Goal: Communication & Community: Participate in discussion

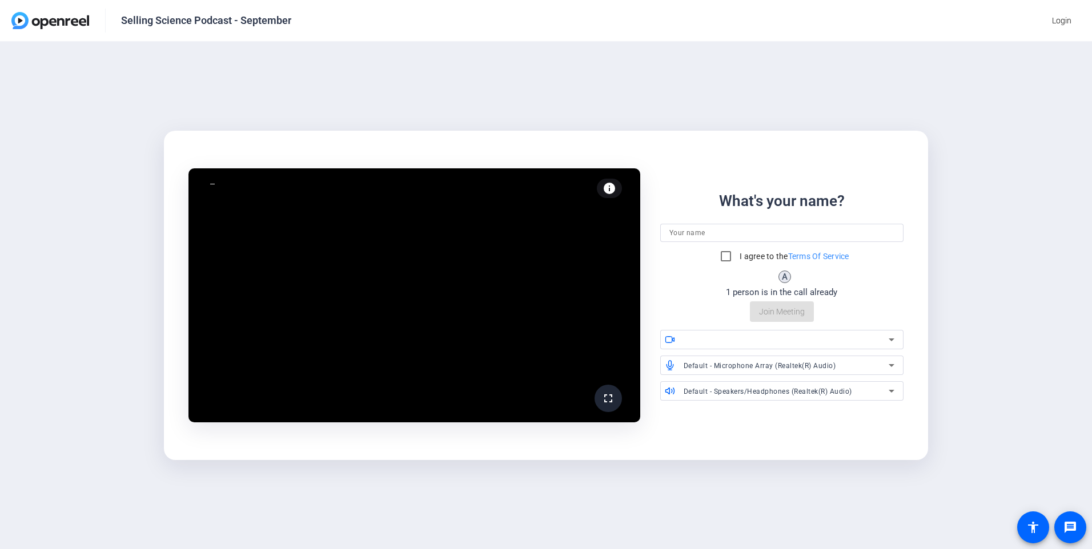
click at [671, 243] on div at bounding box center [781, 248] width 243 height 13
click at [677, 235] on input at bounding box center [781, 233] width 225 height 14
click at [728, 239] on input "[PERSON_NAME]" at bounding box center [781, 233] width 225 height 14
type input "[PERSON_NAME]"
drag, startPoint x: 828, startPoint y: 339, endPoint x: 973, endPoint y: 420, distance: 165.9
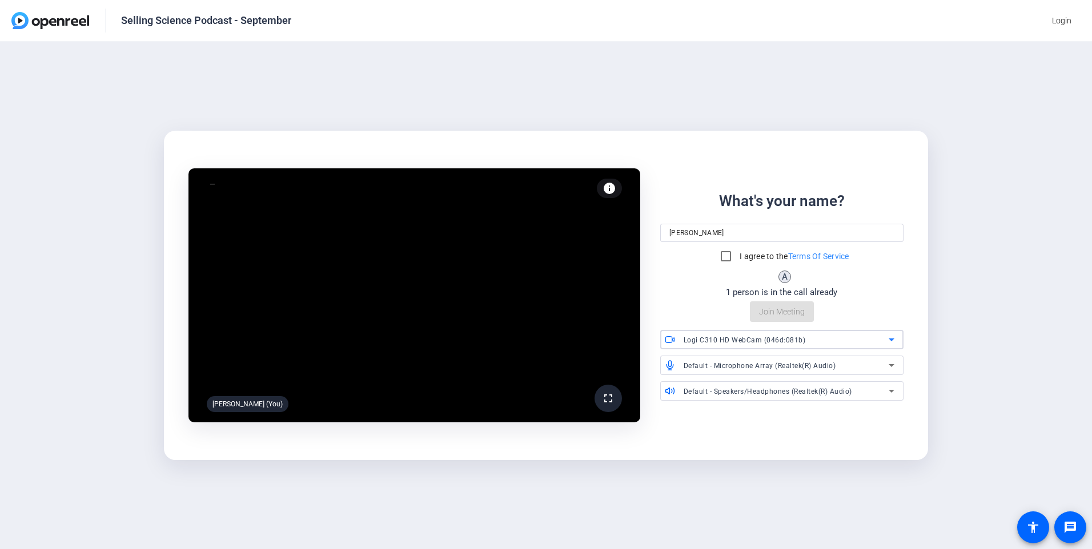
click at [973, 420] on div "fullscreen Arnie Calalang (You) info Test your audio and video What's your name…" at bounding box center [546, 296] width 1092 height 508
click at [826, 369] on span "Default - Microphone Array (Realtek(R) Audio)" at bounding box center [759, 366] width 152 height 8
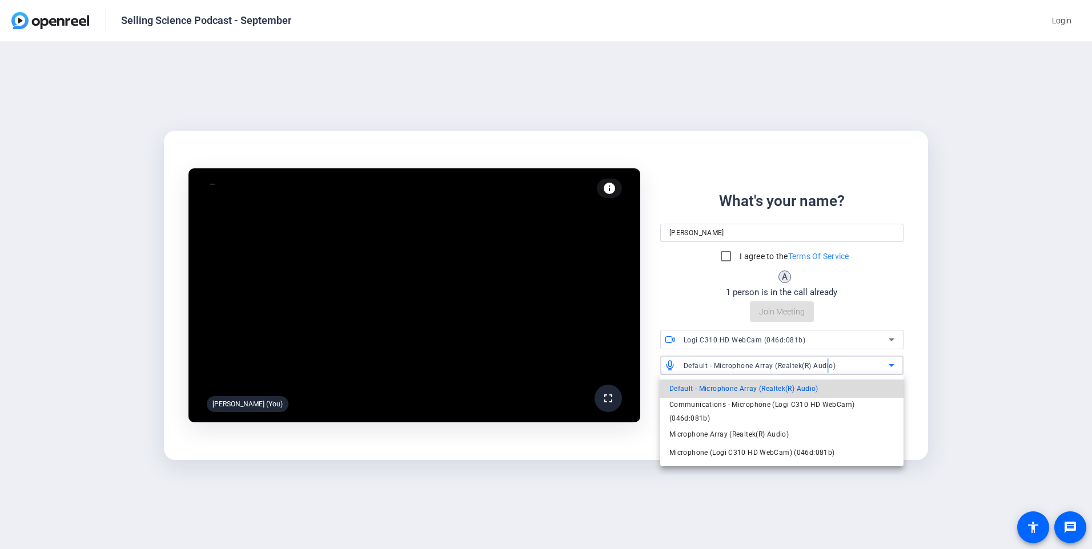
click at [837, 391] on mat-option "Default - Microphone Array (Realtek(R) Audio)" at bounding box center [781, 389] width 243 height 18
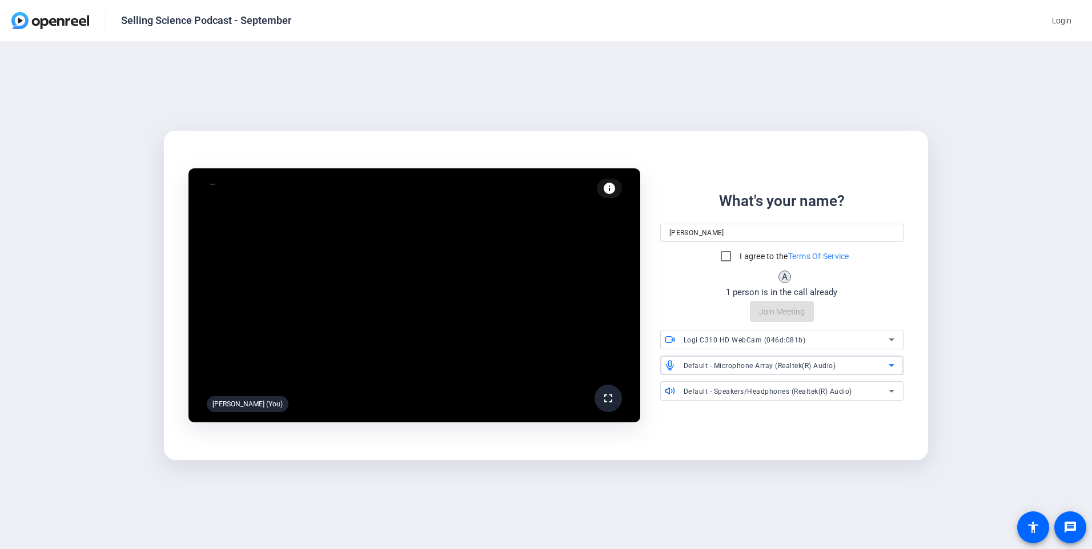
click at [815, 344] on div "Logi C310 HD WebCam (046d:081b)" at bounding box center [785, 340] width 205 height 14
click at [760, 473] on div at bounding box center [546, 274] width 1092 height 549
click at [720, 259] on input "I agree to the Terms Of Service" at bounding box center [725, 256] width 23 height 23
checkbox input "true"
click at [763, 313] on span "Join Meeting" at bounding box center [782, 312] width 46 height 12
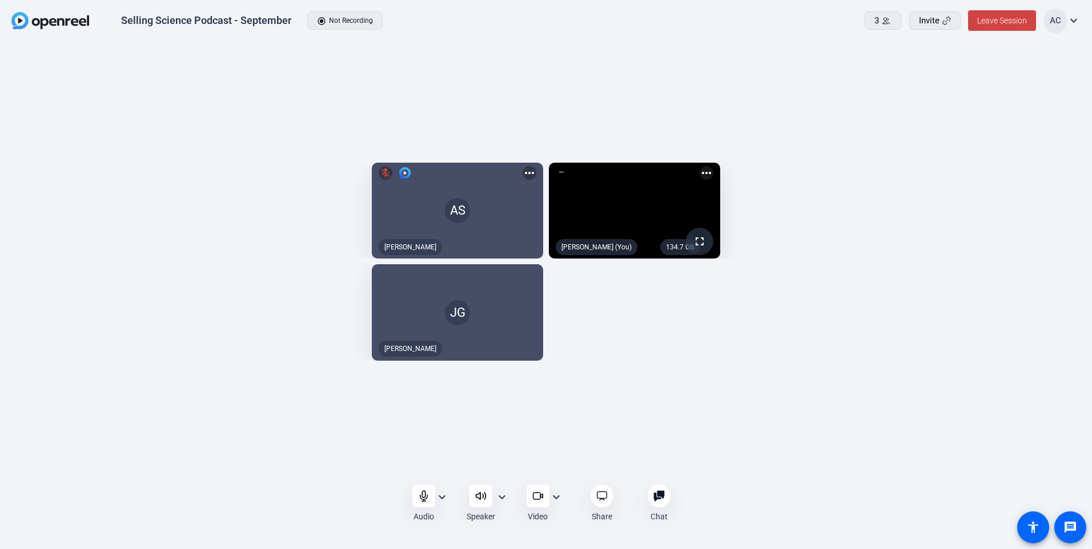
click at [713, 166] on mat-icon "more_horiz" at bounding box center [706, 173] width 14 height 14
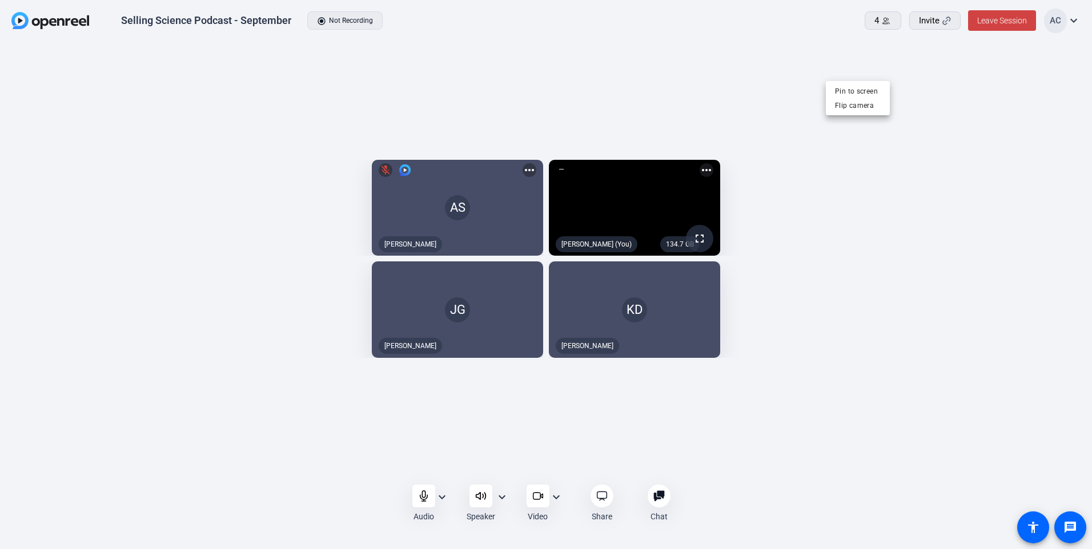
click at [985, 194] on div at bounding box center [546, 274] width 1092 height 549
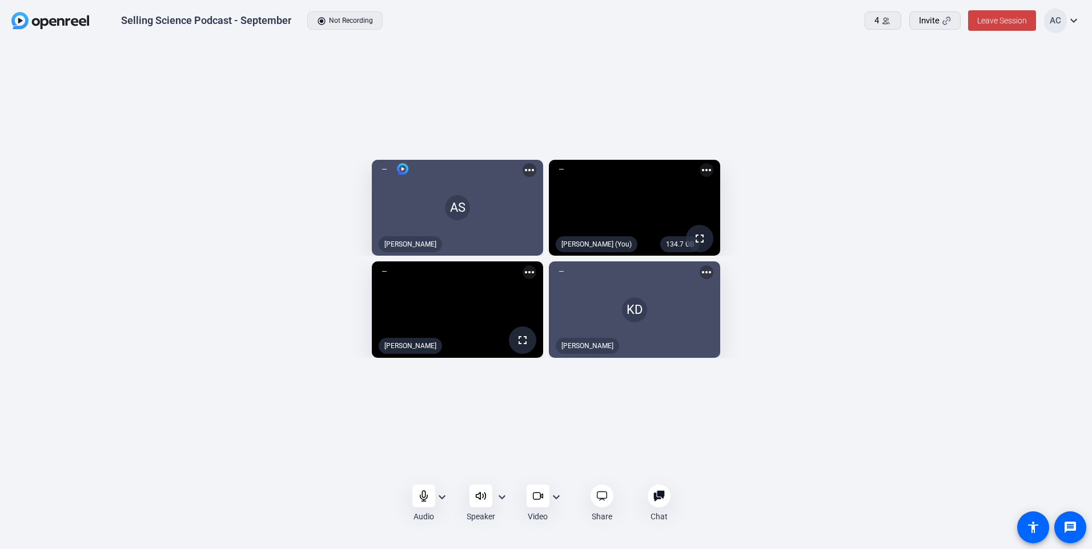
click at [706, 236] on mat-icon "fullscreen" at bounding box center [699, 239] width 14 height 14
click at [536, 500] on icon at bounding box center [536, 496] width 7 height 7
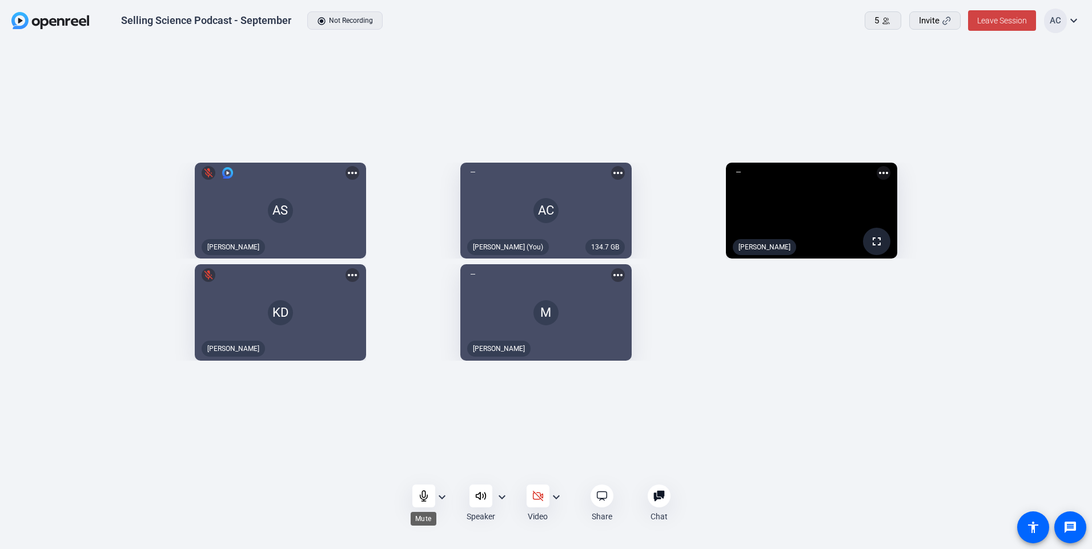
click at [430, 503] on div at bounding box center [423, 496] width 23 height 23
click at [431, 503] on div at bounding box center [423, 496] width 23 height 23
click at [421, 498] on icon at bounding box center [423, 496] width 10 height 10
click at [441, 500] on mat-icon "expand_more" at bounding box center [442, 497] width 14 height 14
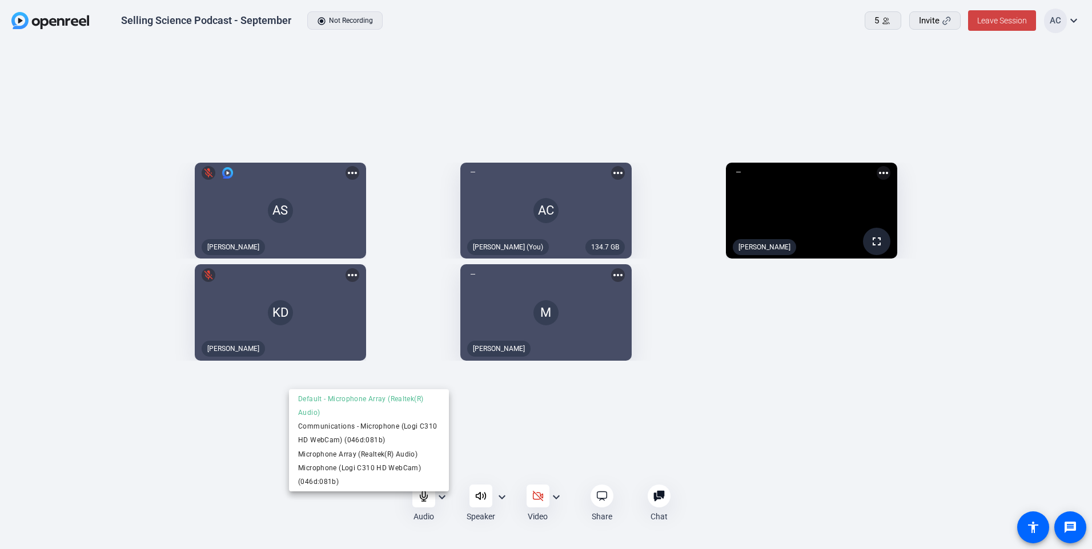
click at [342, 509] on div at bounding box center [546, 274] width 1092 height 549
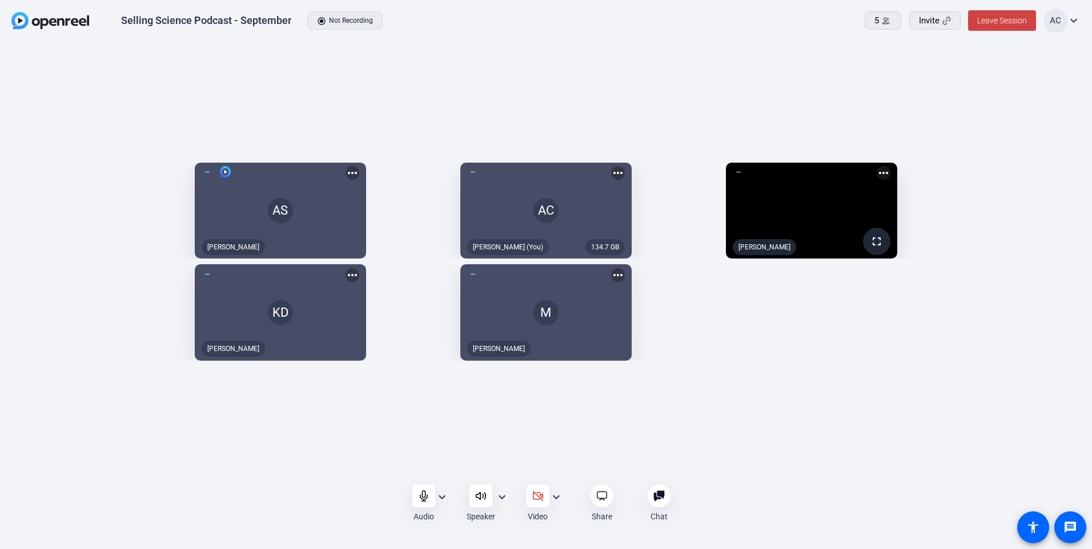
click at [446, 497] on mat-icon "expand_more" at bounding box center [442, 497] width 14 height 14
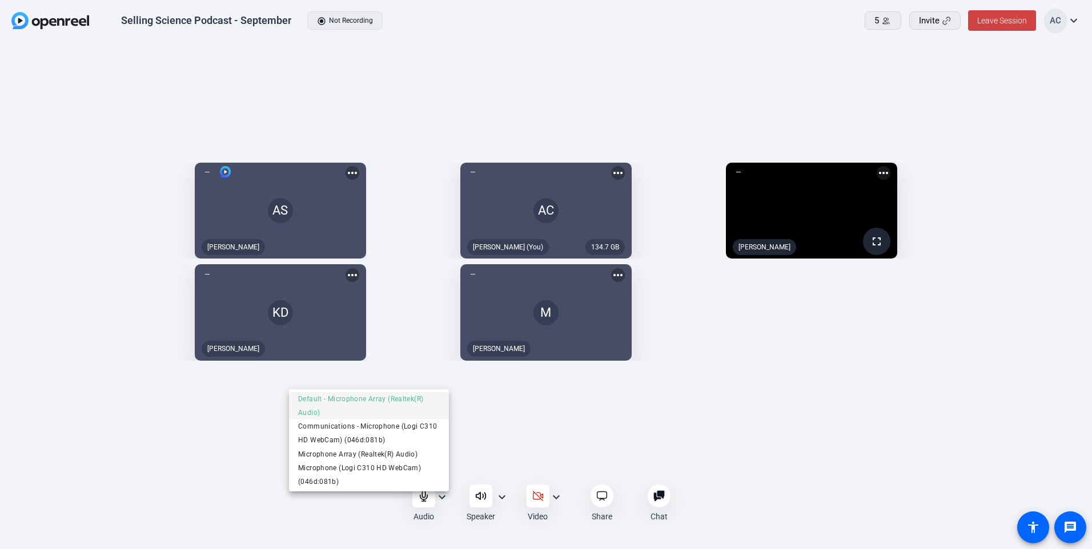
click at [351, 396] on span "Default - Microphone Array (Realtek(R) Audio)" at bounding box center [369, 405] width 142 height 27
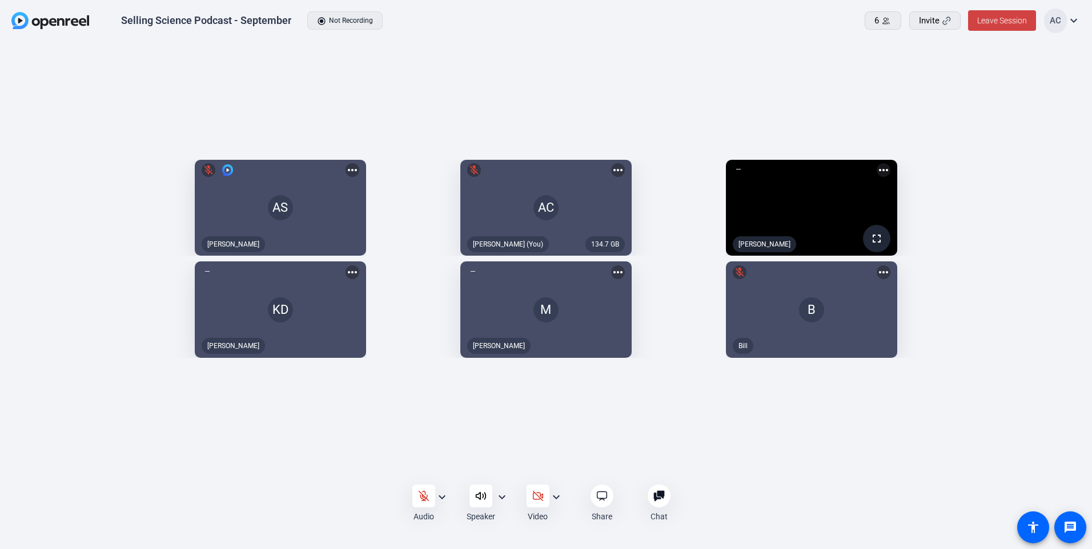
click at [440, 500] on mat-icon "expand_more" at bounding box center [442, 497] width 14 height 14
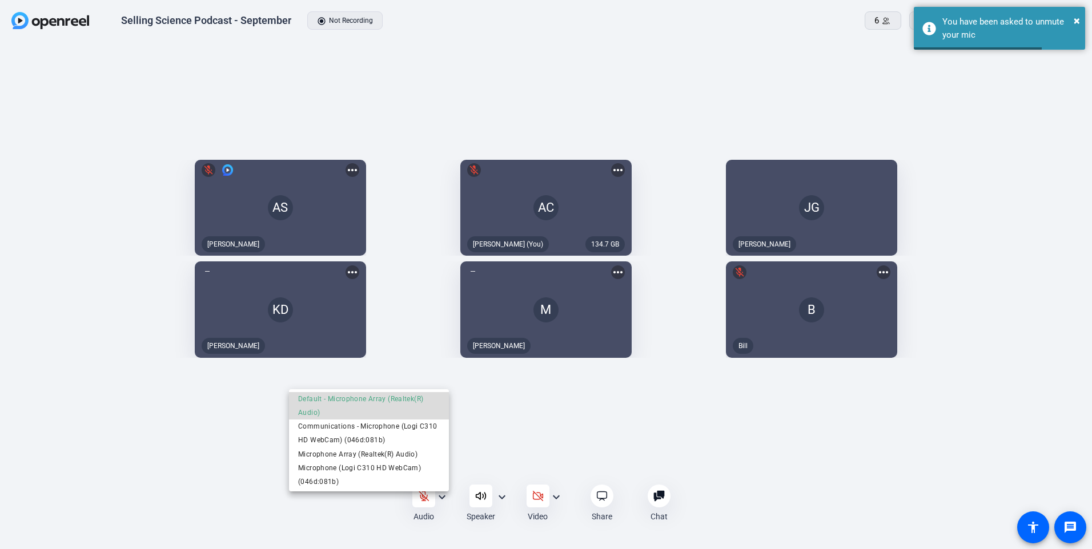
click at [393, 402] on span "Default - Microphone Array (Realtek(R) Audio)" at bounding box center [369, 405] width 142 height 27
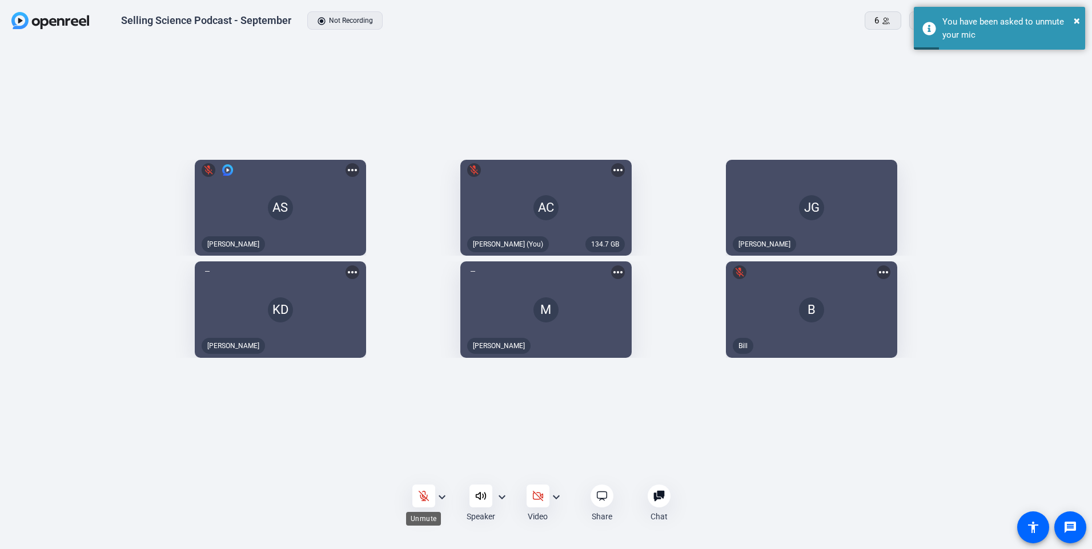
click at [430, 502] on div at bounding box center [423, 496] width 23 height 23
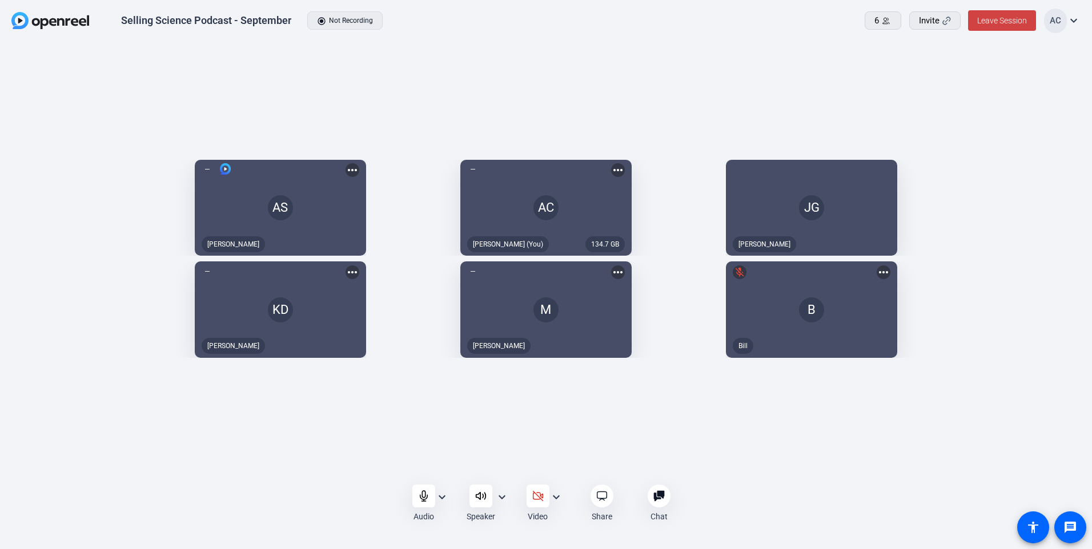
click at [503, 499] on mat-icon "expand_more" at bounding box center [502, 497] width 14 height 14
click at [437, 482] on span "Speakers/Headphones (Realtek(R) Audio)" at bounding box center [429, 482] width 142 height 14
click at [489, 498] on div at bounding box center [480, 496] width 23 height 23
drag, startPoint x: 481, startPoint y: 493, endPoint x: 476, endPoint y: 496, distance: 5.9
click at [477, 495] on icon at bounding box center [480, 495] width 11 height 11
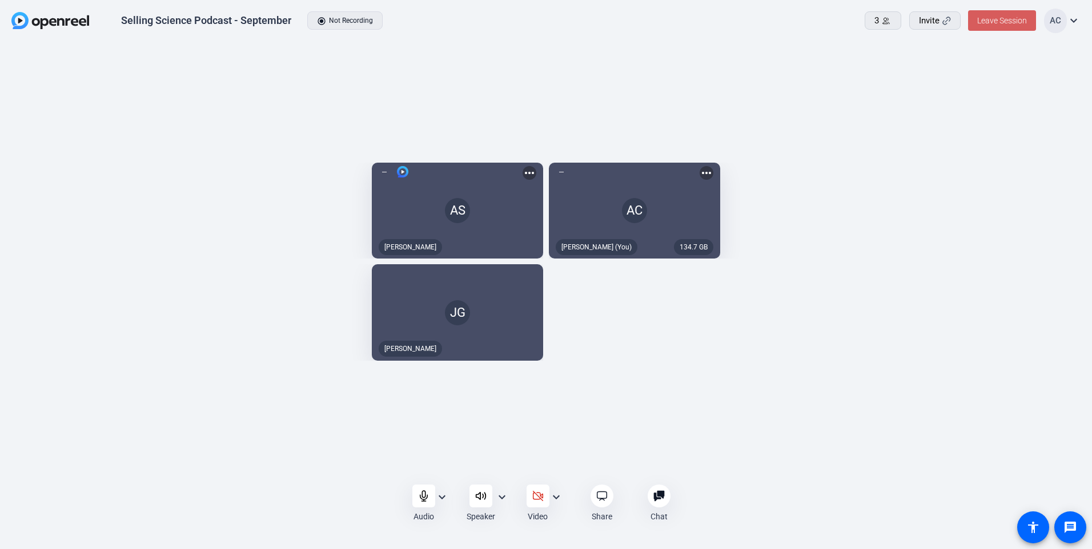
click at [996, 22] on span "Leave Session" at bounding box center [1002, 20] width 50 height 9
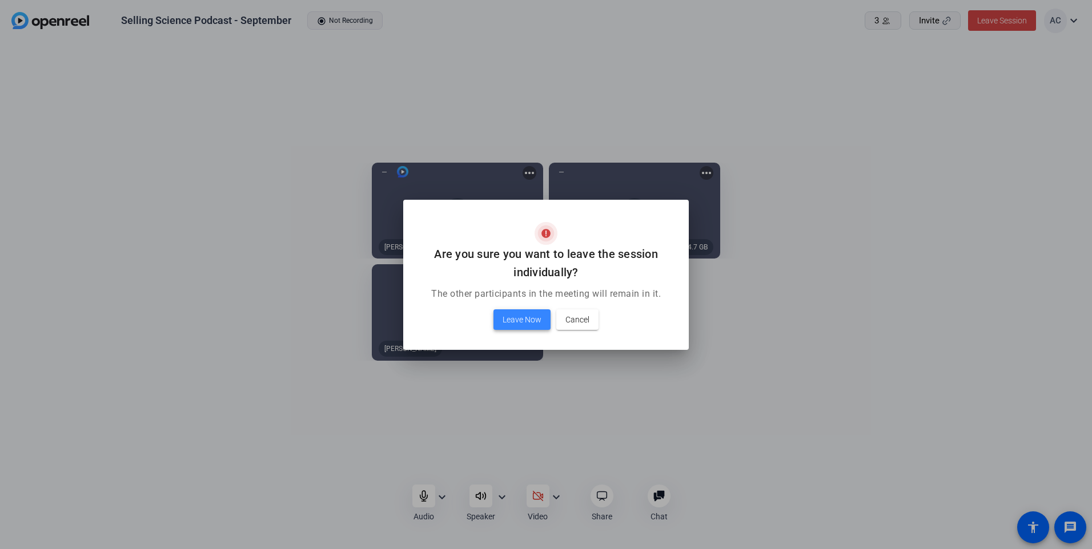
click at [509, 320] on span "Leave Now" at bounding box center [521, 320] width 39 height 14
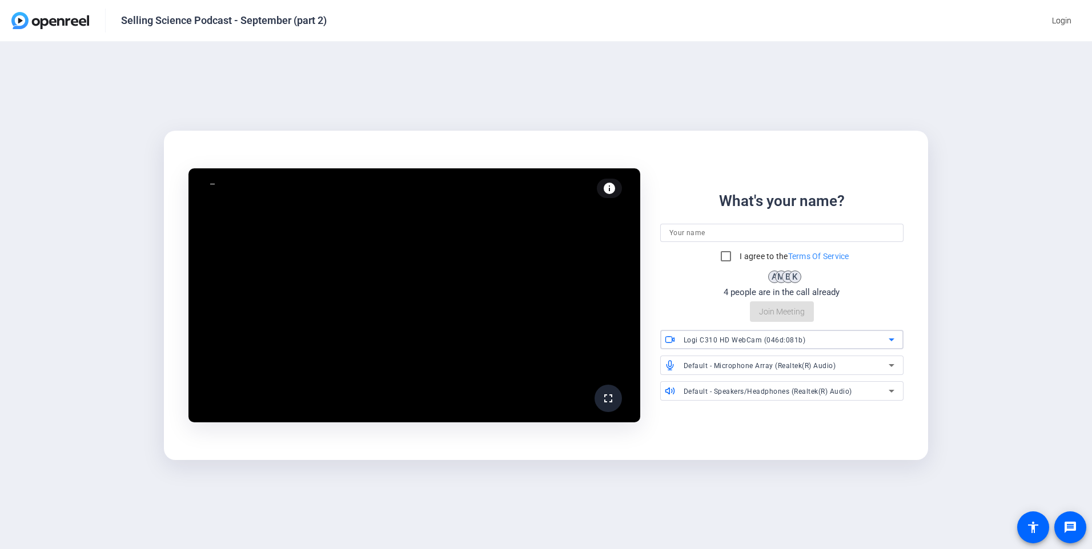
click at [826, 339] on div "Logi C310 HD WebCam (046d:081b)" at bounding box center [785, 340] width 205 height 14
click at [814, 361] on mat-option "Logi C310 HD WebCam (046d:081b)" at bounding box center [781, 363] width 243 height 18
click at [607, 189] on mat-icon "info" at bounding box center [609, 189] width 14 height 14
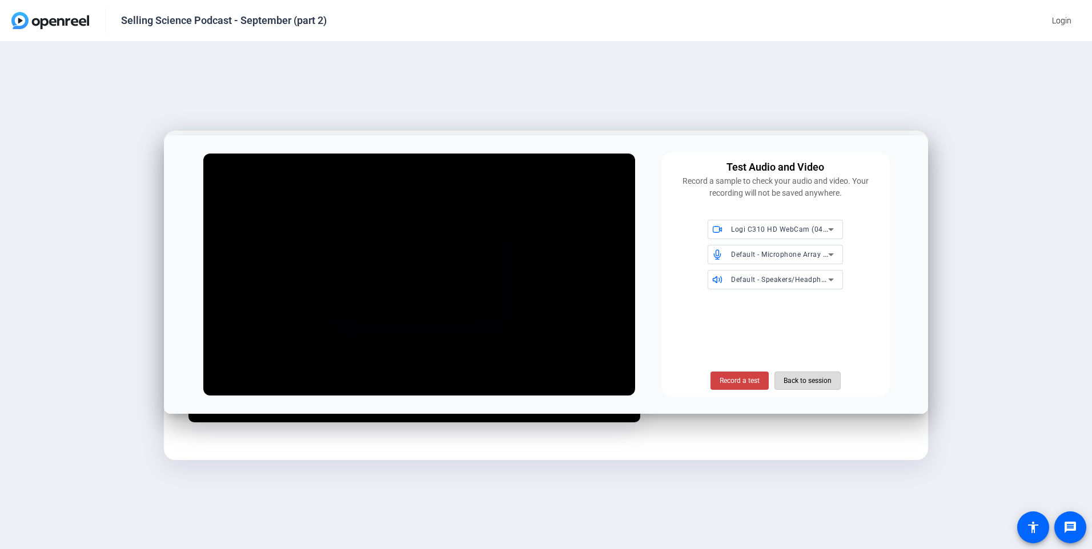
click at [803, 384] on span "Back to session" at bounding box center [807, 381] width 48 height 22
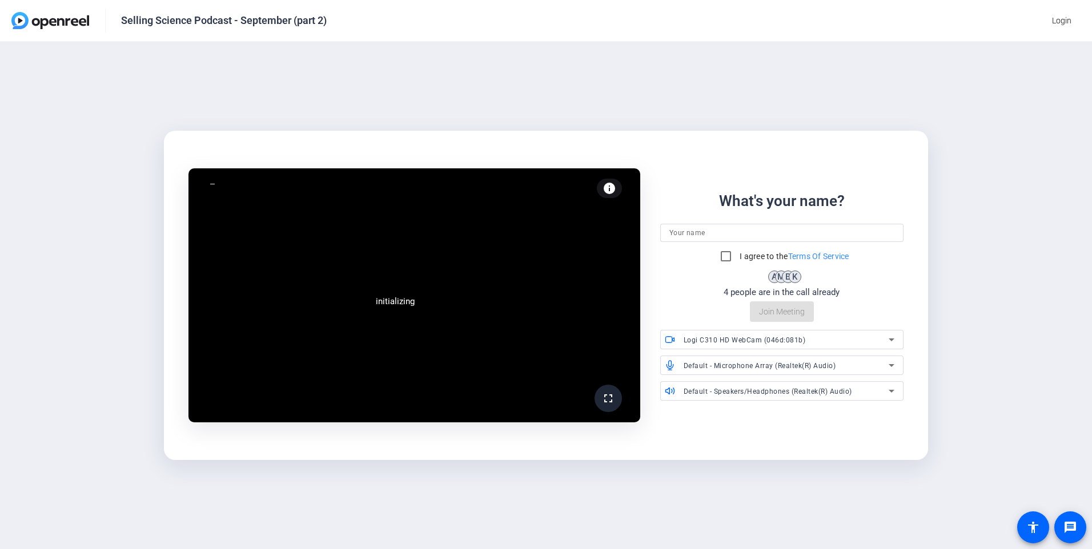
click at [677, 237] on input at bounding box center [781, 233] width 225 height 14
type input "[PERSON_NAME]"
click at [721, 262] on input "I agree to the Terms Of Service" at bounding box center [725, 256] width 23 height 23
checkbox input "true"
click at [772, 311] on span "Join Meeting" at bounding box center [782, 312] width 46 height 12
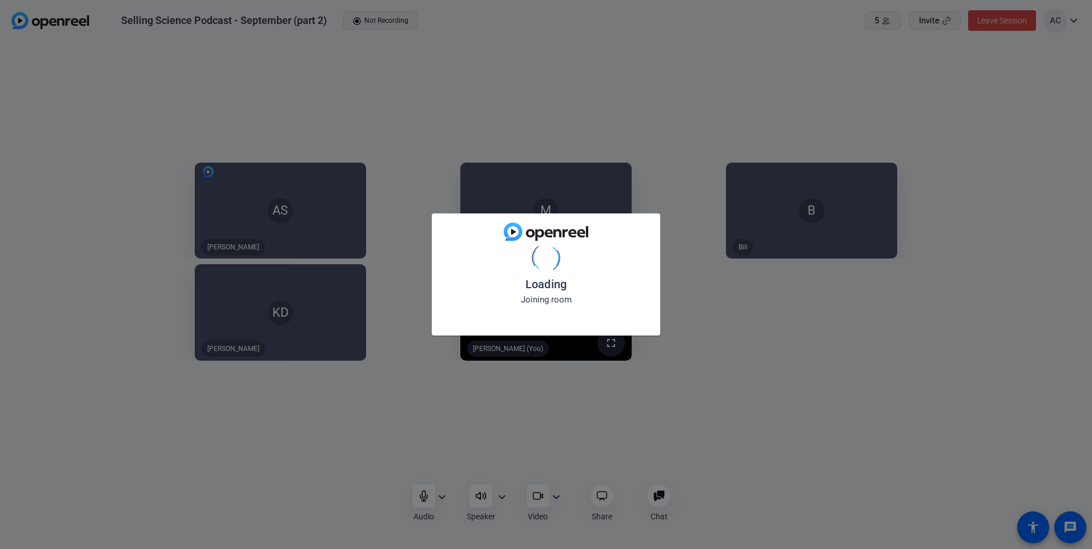
click at [534, 502] on div "Loading Joining room" at bounding box center [546, 274] width 1092 height 549
click at [537, 498] on div "Loading Joining video and audio" at bounding box center [546, 274] width 1092 height 549
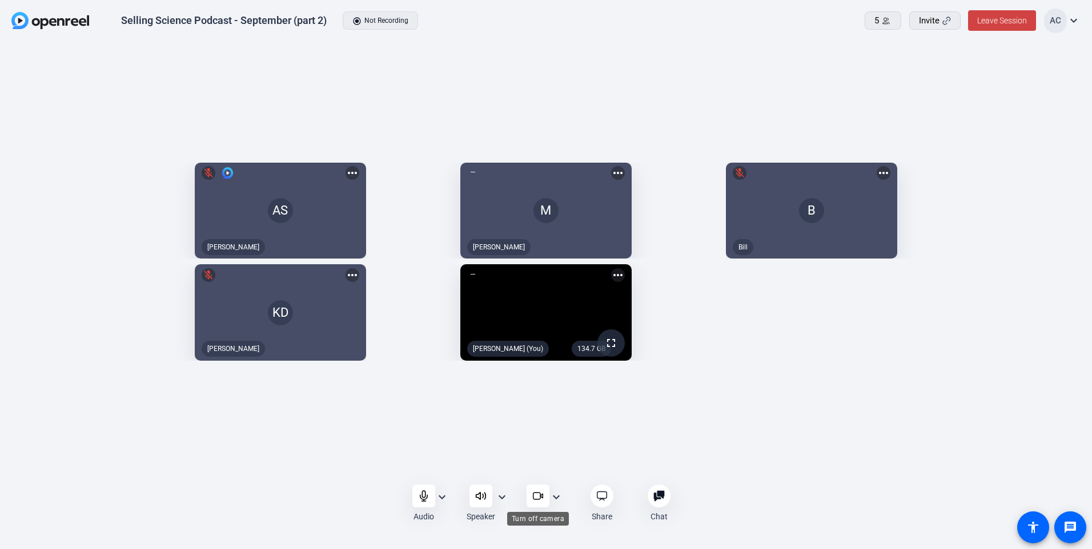
click at [538, 500] on icon at bounding box center [537, 495] width 11 height 11
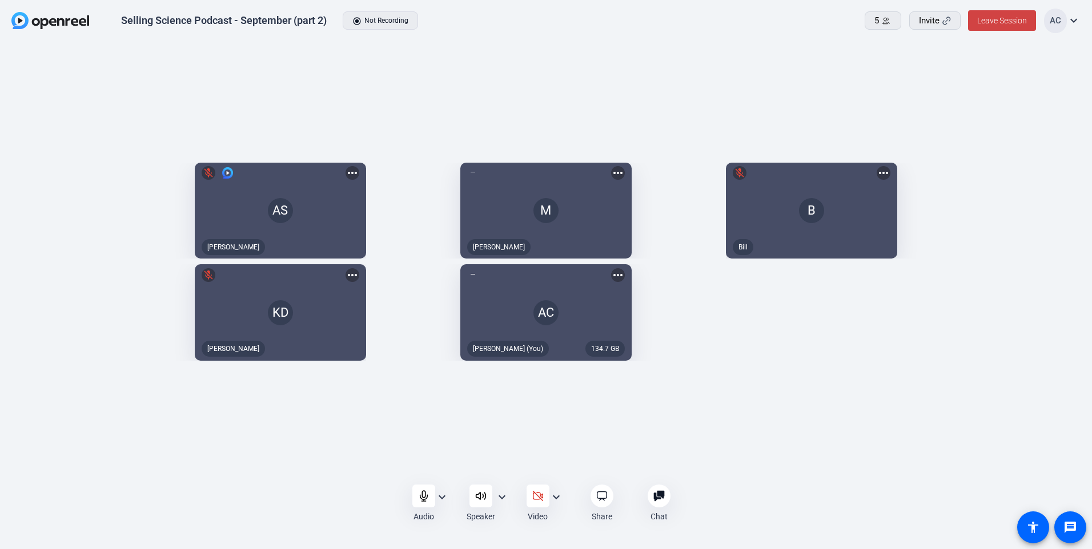
click at [250, 517] on div "Audio expand_more Speaker expand_more Video expand_more Share Chat 0 more_horiz…" at bounding box center [546, 503] width 1092 height 44
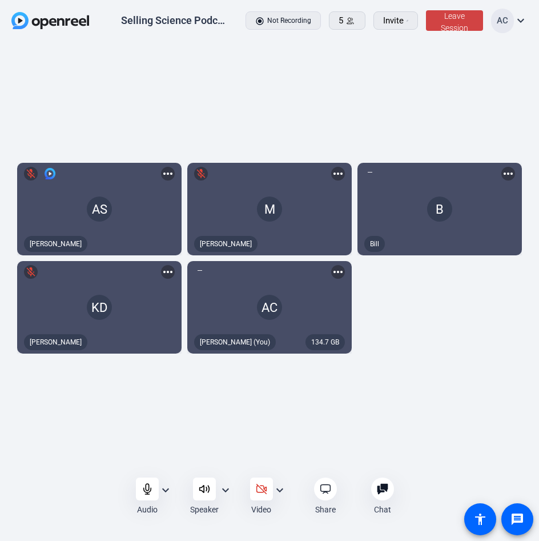
click at [238, 407] on div "AS mic_off [PERSON_NAME] more_horiz M mic_off [PERSON_NAME] B [PERSON_NAME] mor…" at bounding box center [269, 258] width 539 height 433
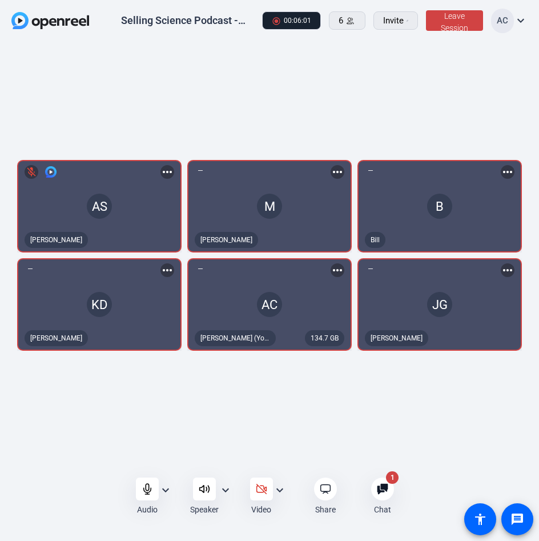
click at [336, 271] on mat-icon "more_horiz" at bounding box center [338, 270] width 14 height 14
click at [227, 288] on div at bounding box center [269, 270] width 539 height 541
click at [147, 494] on icon at bounding box center [146, 489] width 7 height 10
click at [143, 490] on icon at bounding box center [147, 488] width 11 height 11
click at [148, 497] on div at bounding box center [147, 488] width 23 height 23
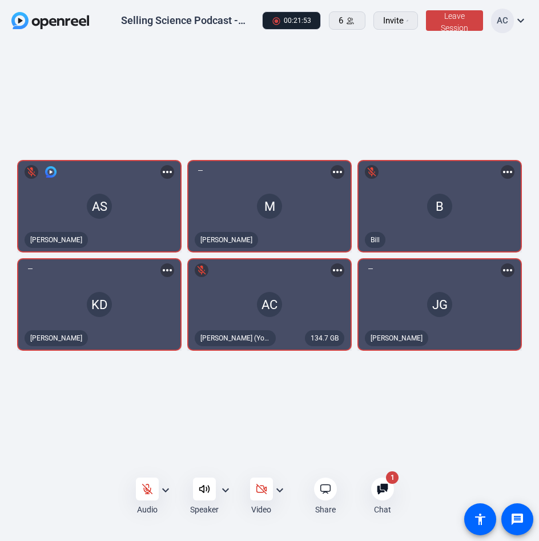
click at [201, 271] on mat-icon "mic_off" at bounding box center [202, 270] width 14 height 14
click at [207, 271] on mat-icon "mic_off" at bounding box center [202, 270] width 14 height 14
click at [139, 497] on div at bounding box center [147, 488] width 23 height 23
click at [148, 492] on icon at bounding box center [147, 489] width 10 height 10
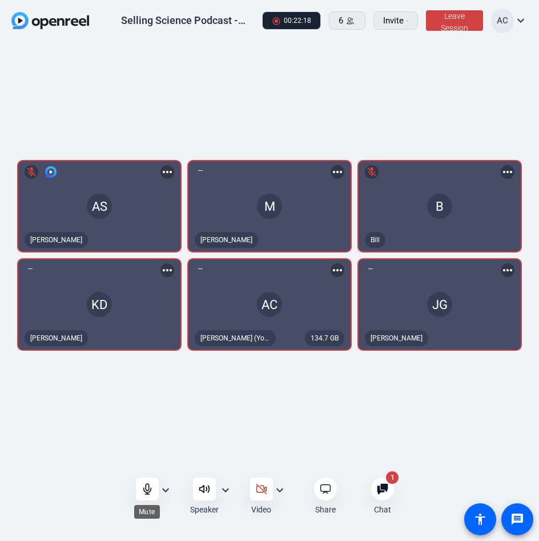
click at [151, 486] on icon at bounding box center [147, 488] width 11 height 11
click at [145, 489] on icon at bounding box center [147, 488] width 11 height 11
click at [140, 502] on div "Audio" at bounding box center [147, 496] width 23 height 38
drag, startPoint x: 146, startPoint y: 489, endPoint x: 147, endPoint y: 482, distance: 6.9
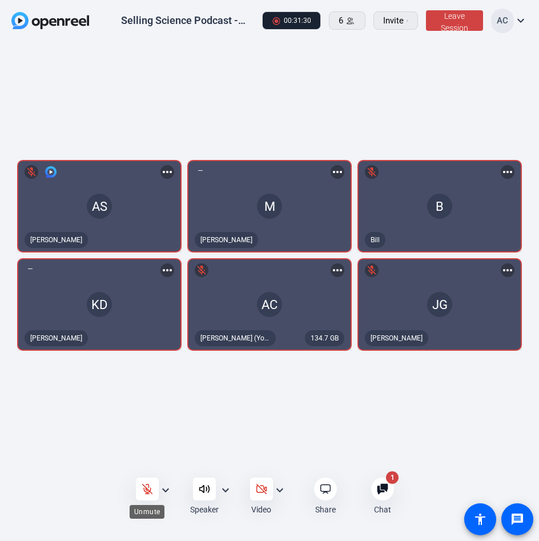
click at [147, 489] on icon at bounding box center [147, 488] width 11 height 11
click at [147, 496] on div at bounding box center [147, 488] width 23 height 23
click at [148, 486] on icon at bounding box center [147, 488] width 11 height 11
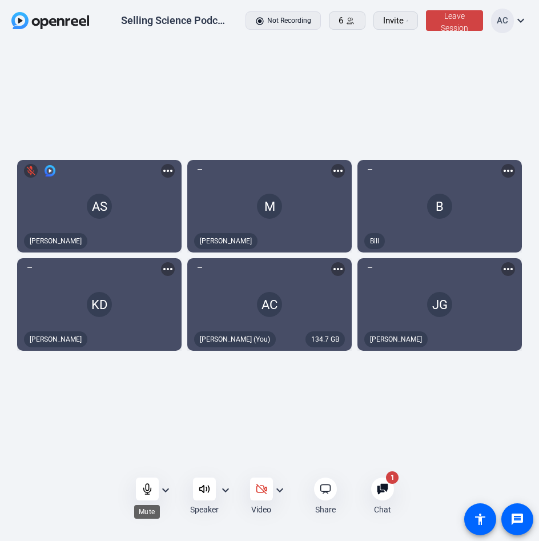
click at [152, 490] on icon at bounding box center [147, 488] width 11 height 11
click at [151, 487] on icon at bounding box center [147, 488] width 11 height 11
click at [142, 492] on icon at bounding box center [147, 488] width 11 height 11
click at [142, 491] on icon at bounding box center [147, 488] width 11 height 11
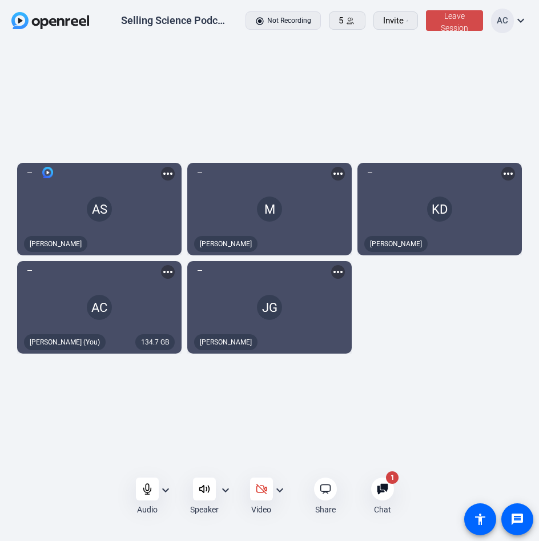
click at [445, 22] on span at bounding box center [455, 20] width 58 height 27
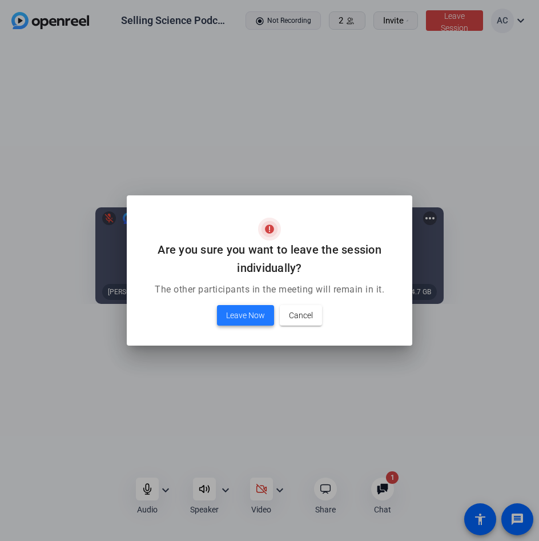
click at [226, 320] on span at bounding box center [245, 314] width 57 height 27
